Goal: Navigation & Orientation: Find specific page/section

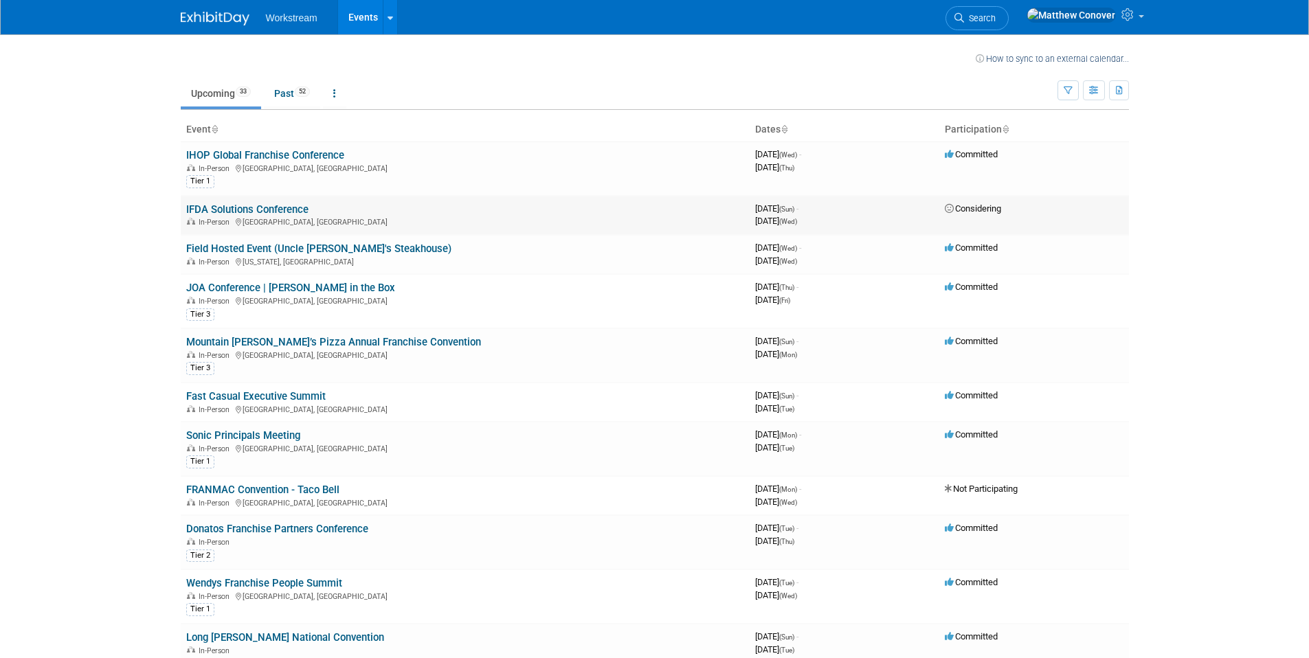
click at [223, 207] on link "IFDA Solutions Conference" at bounding box center [247, 209] width 122 height 12
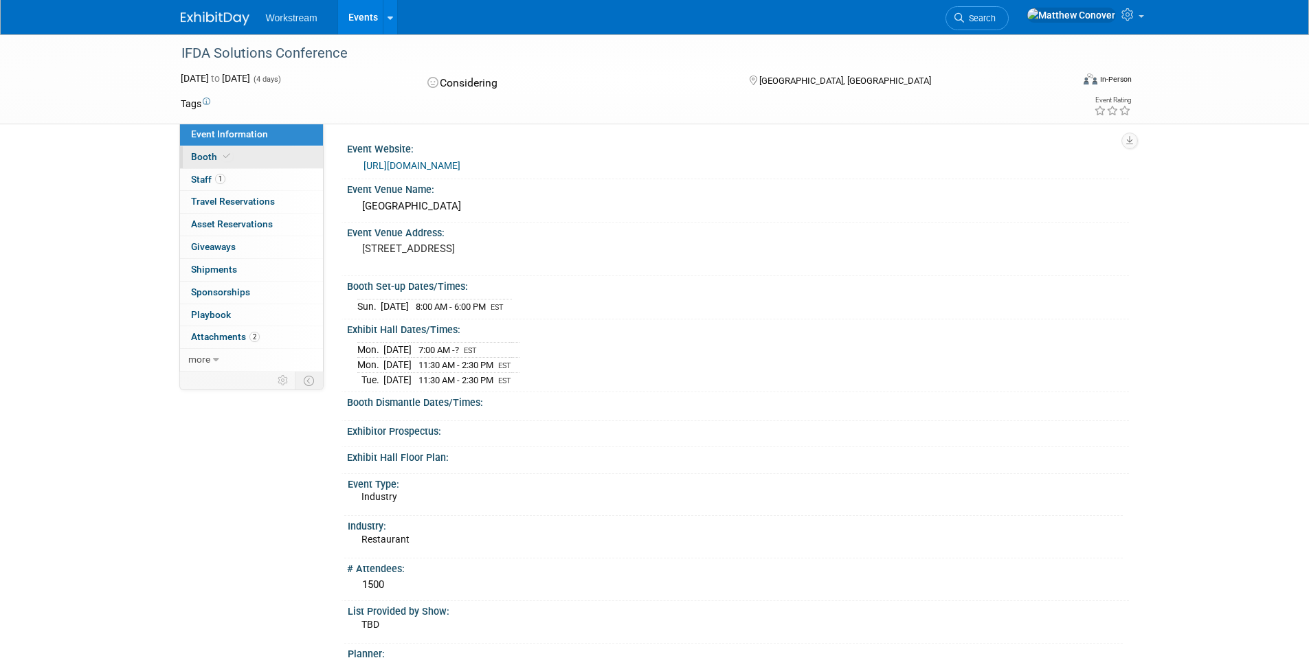
click at [206, 161] on span "Booth" at bounding box center [212, 156] width 42 height 11
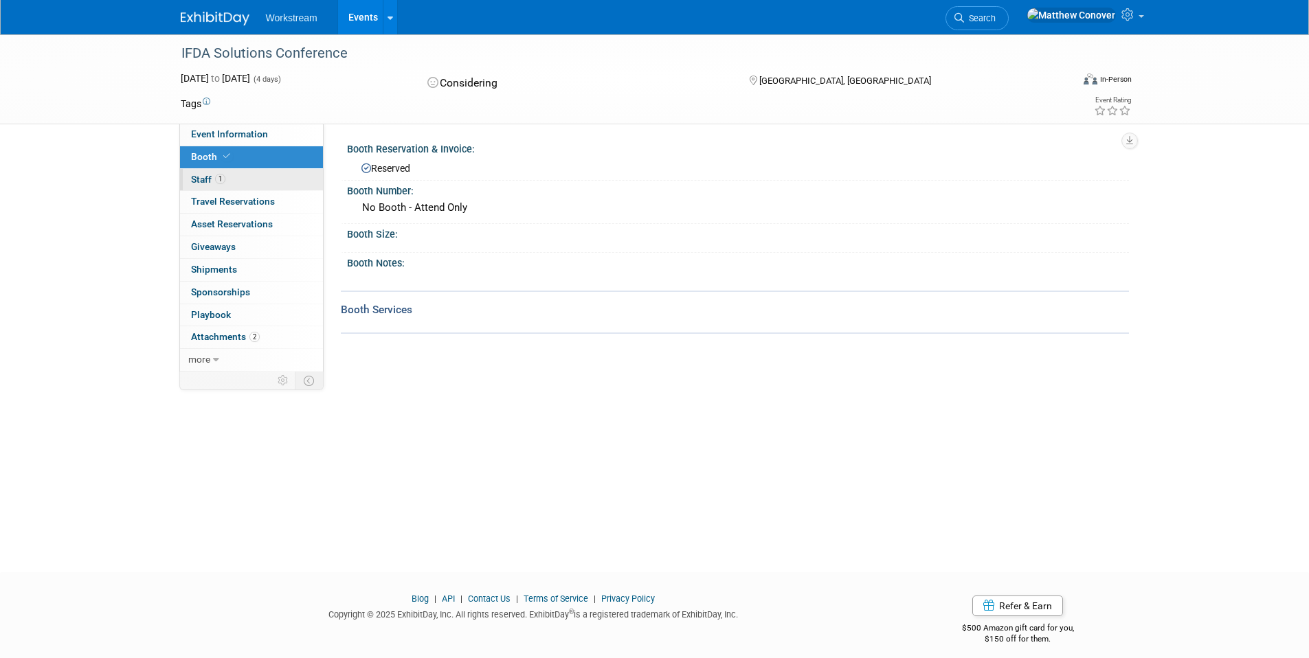
click at [211, 181] on span "Staff 1" at bounding box center [208, 179] width 34 height 11
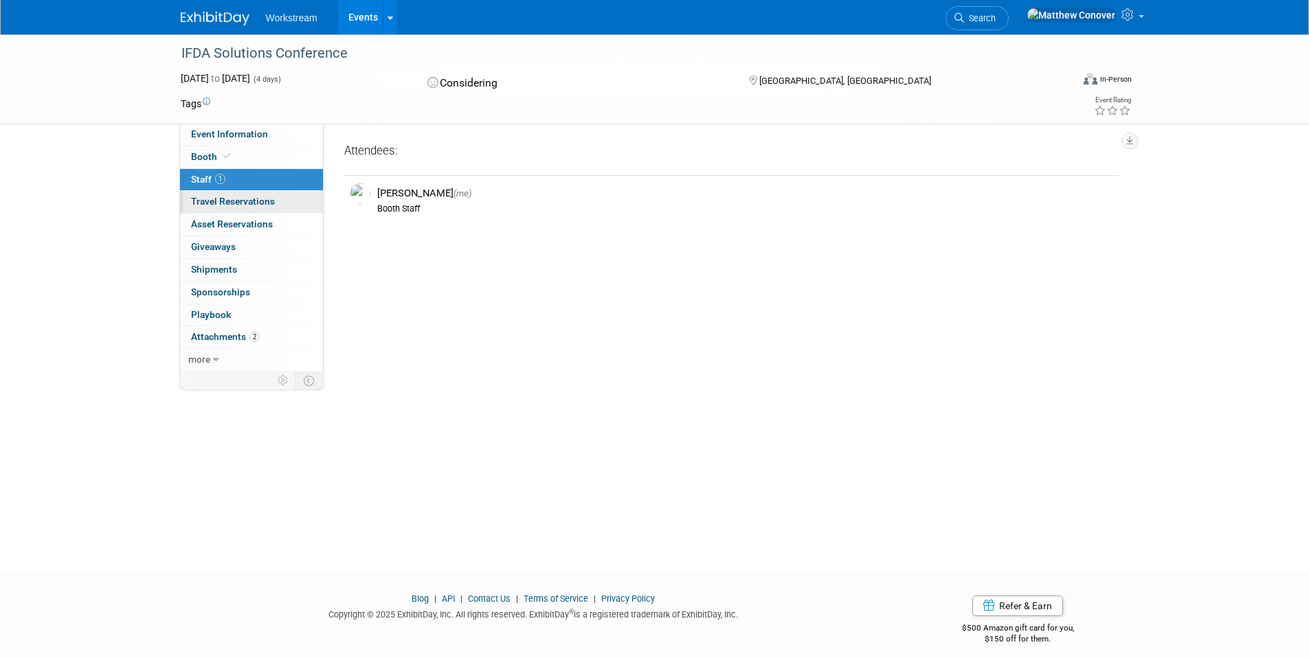
click at [209, 203] on span "Travel Reservations 0" at bounding box center [233, 201] width 84 height 11
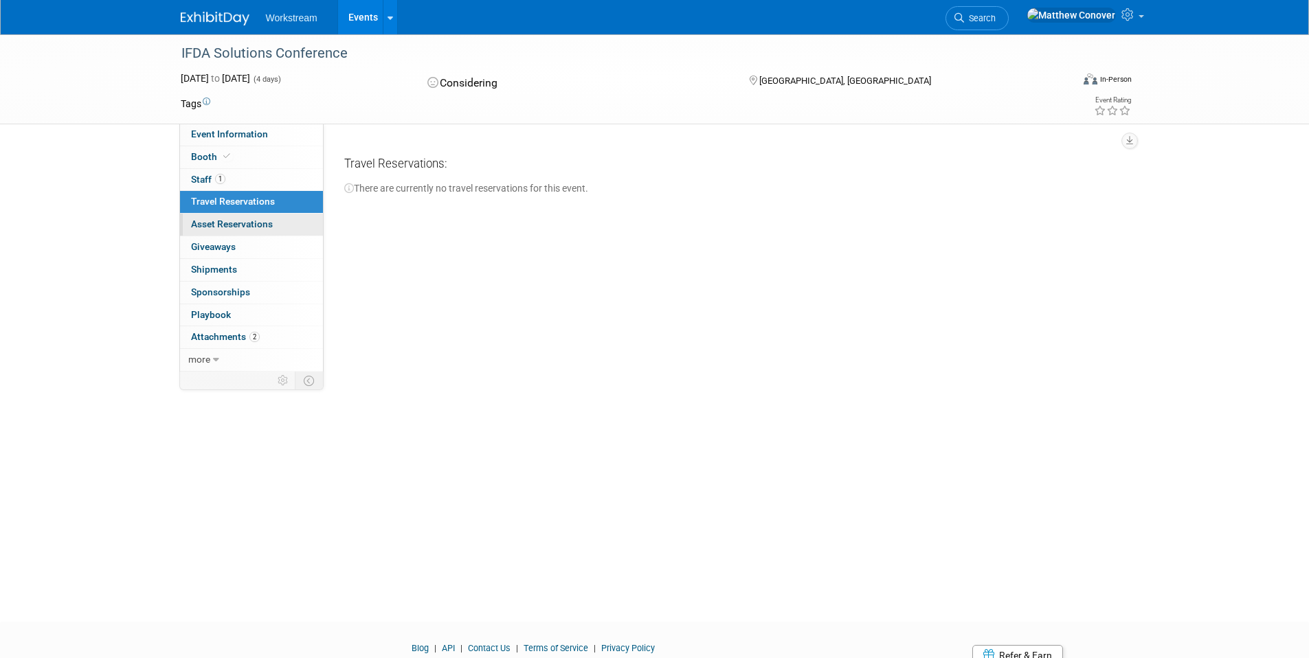
click at [216, 223] on span "Asset Reservations 0" at bounding box center [232, 223] width 82 height 11
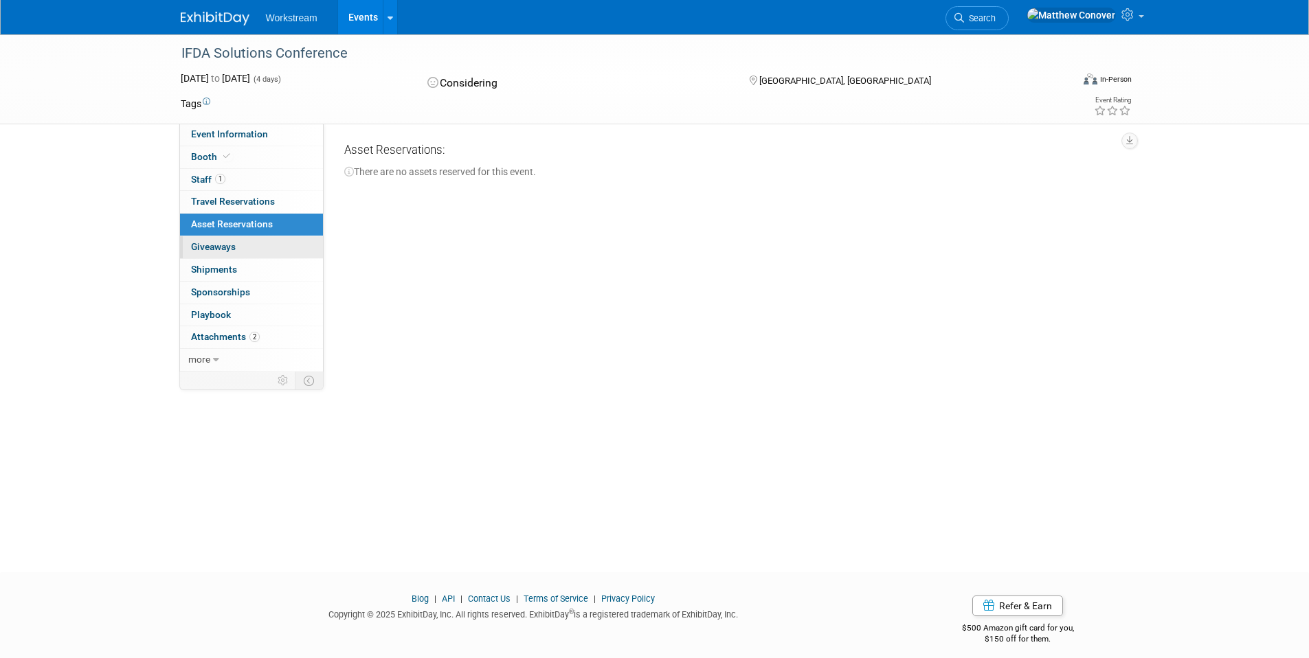
click at [220, 251] on span "Giveaways 0" at bounding box center [213, 246] width 45 height 11
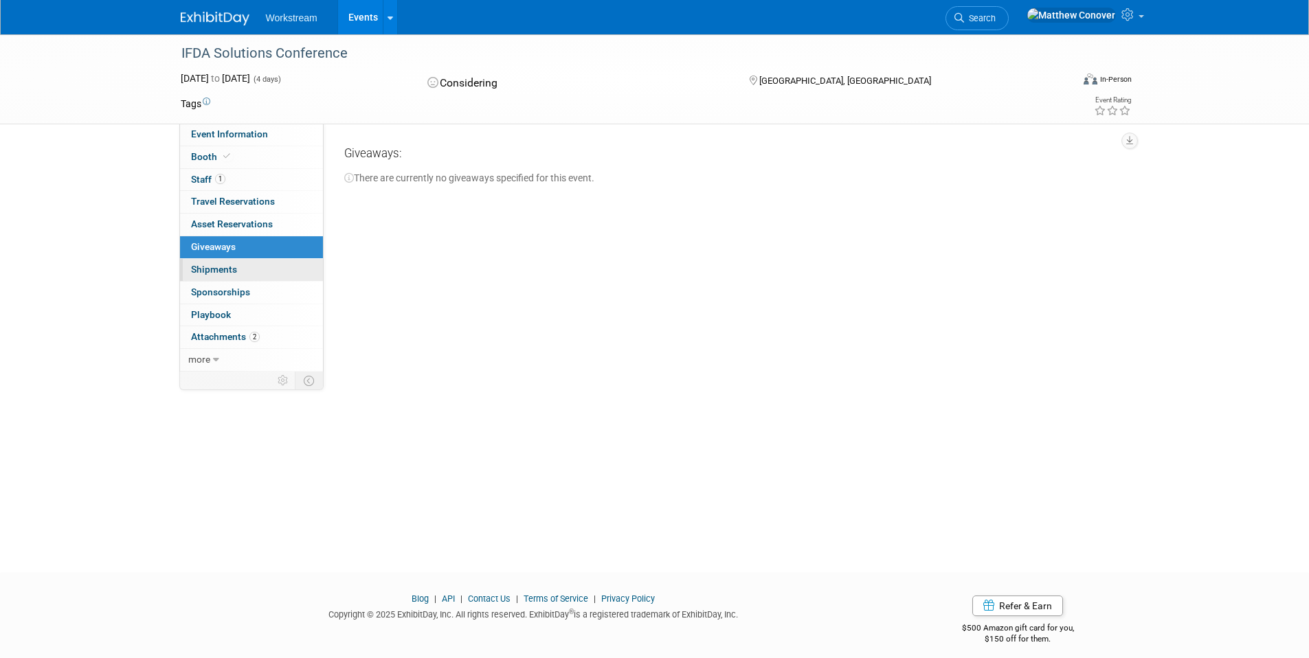
click at [218, 266] on span "Shipments 0" at bounding box center [214, 269] width 46 height 11
click at [221, 284] on link "0 Sponsorships 0" at bounding box center [251, 293] width 143 height 22
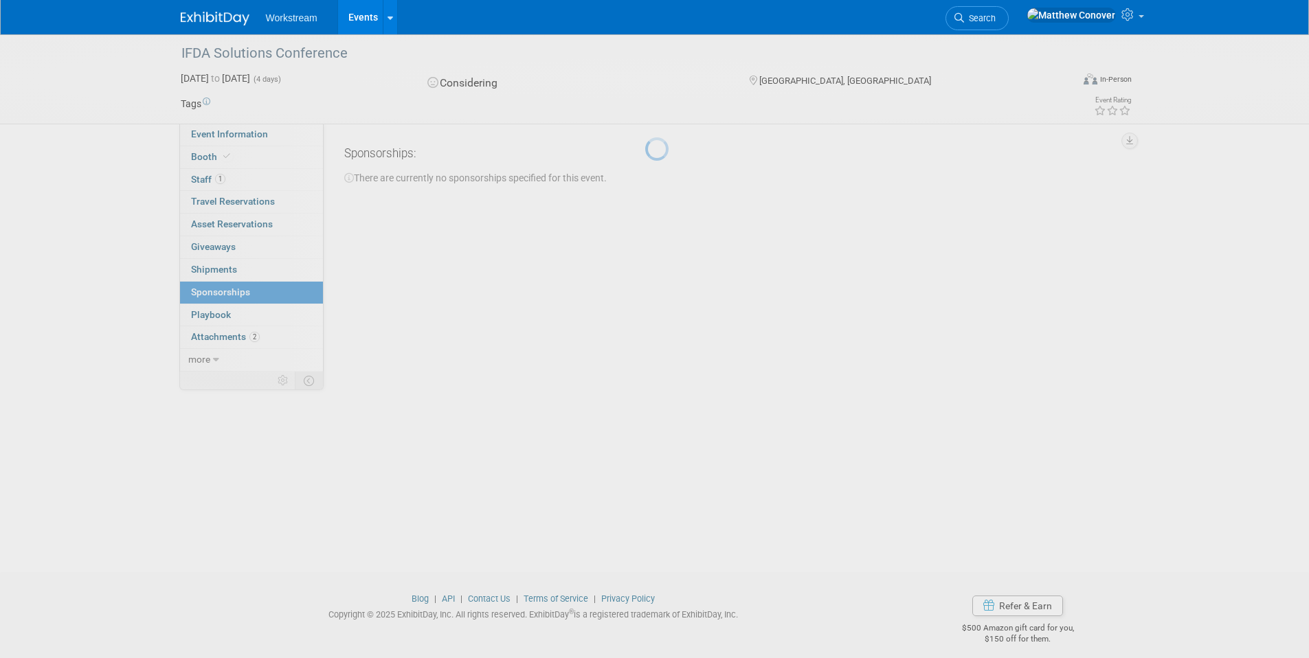
click at [245, 306] on body "Workstream Events Recently Viewed Events: IFDA Solutions Conference [GEOGRAPHIC…" at bounding box center [654, 329] width 1309 height 658
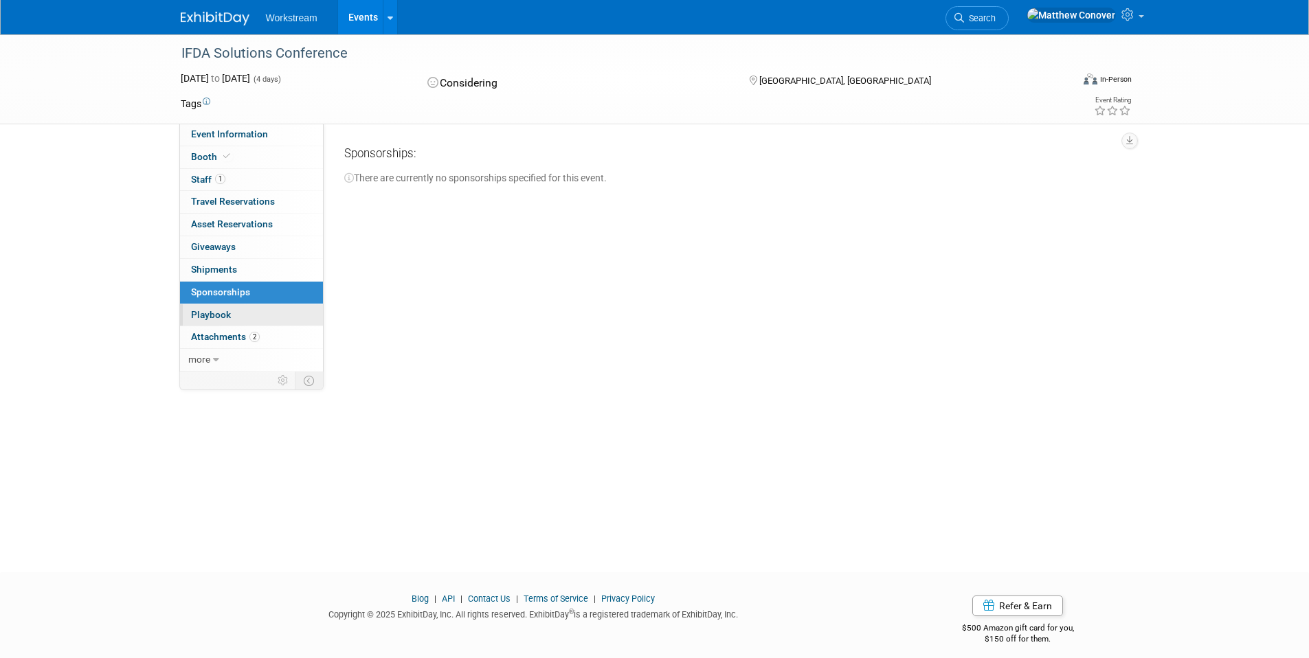
click at [245, 314] on link "0 Playbook 0" at bounding box center [251, 315] width 143 height 22
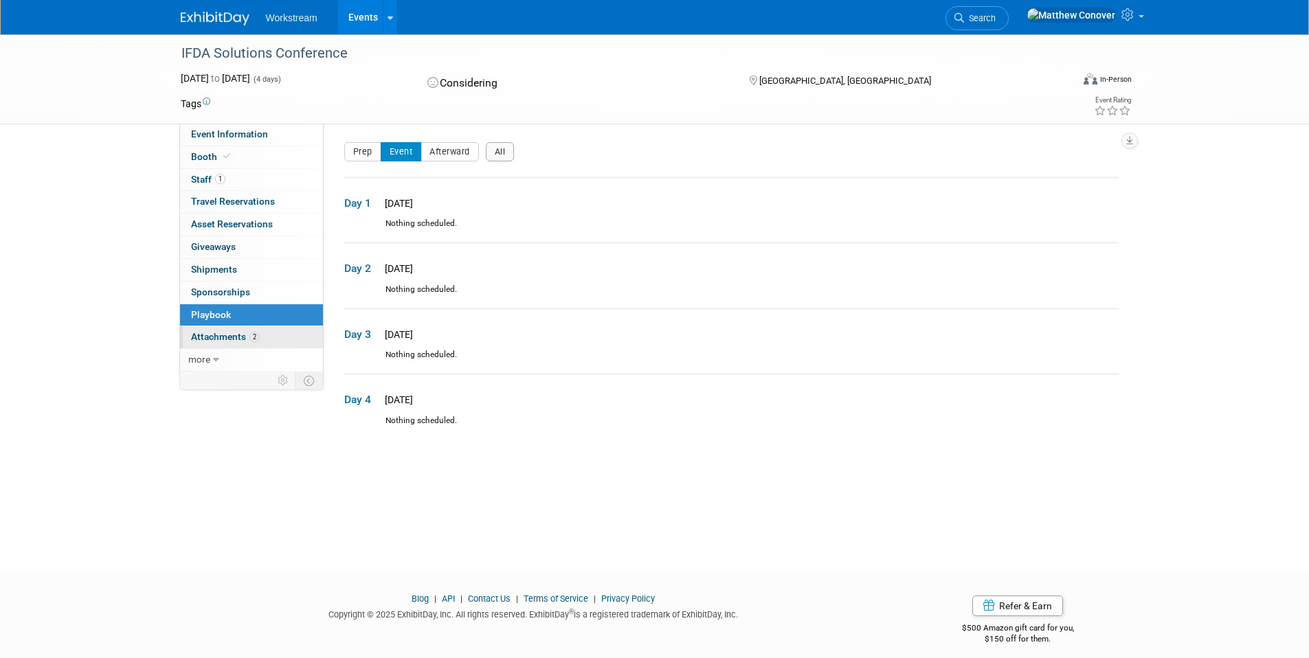
click at [227, 335] on span "Attachments 2" at bounding box center [225, 336] width 69 height 11
